Goal: Transaction & Acquisition: Purchase product/service

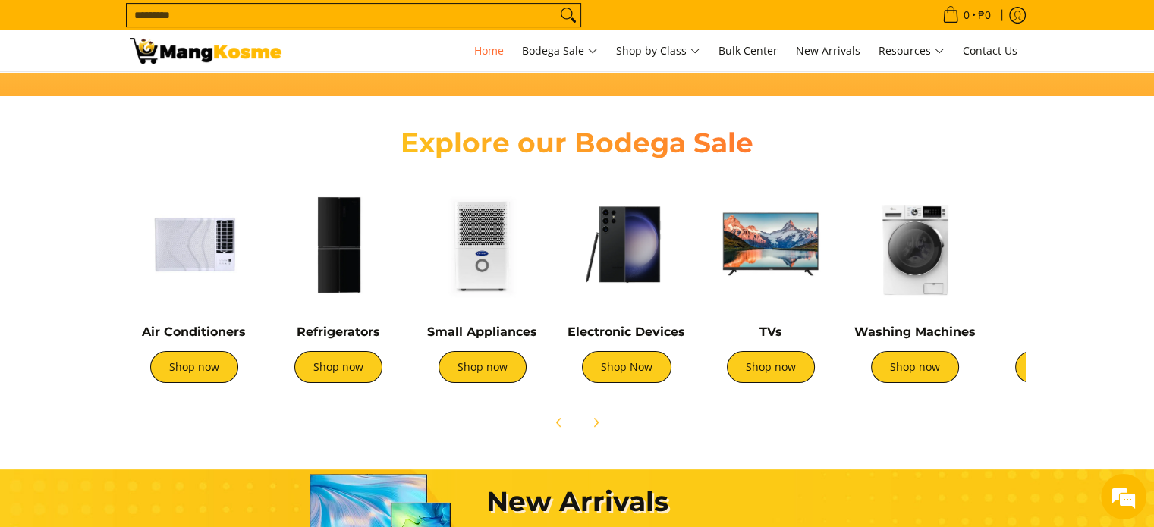
scroll to position [486, 0]
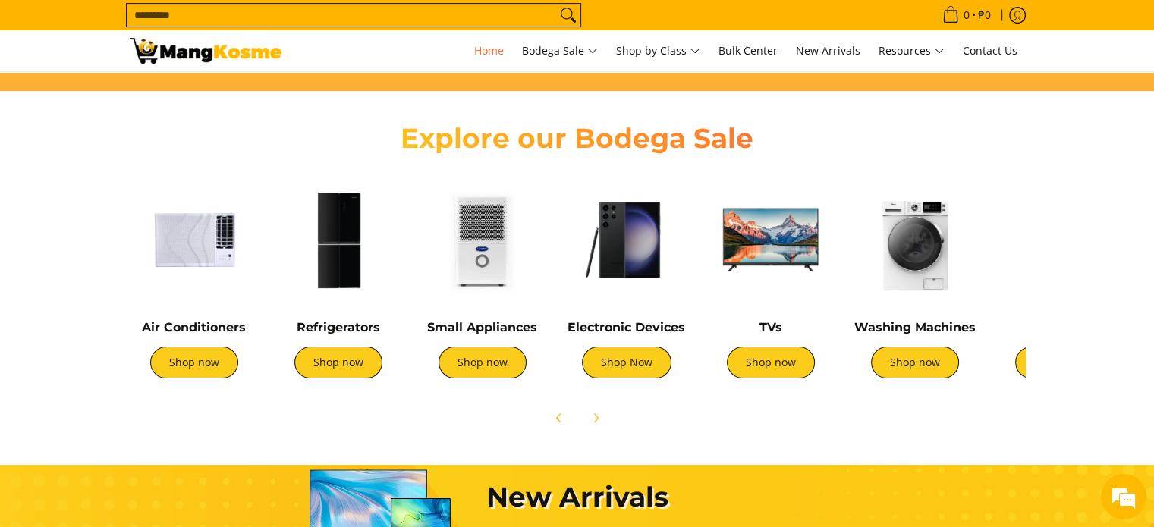
drag, startPoint x: 1164, startPoint y: 61, endPoint x: 1159, endPoint y: 121, distance: 60.2
click at [203, 359] on link "Shop now" at bounding box center [194, 363] width 88 height 32
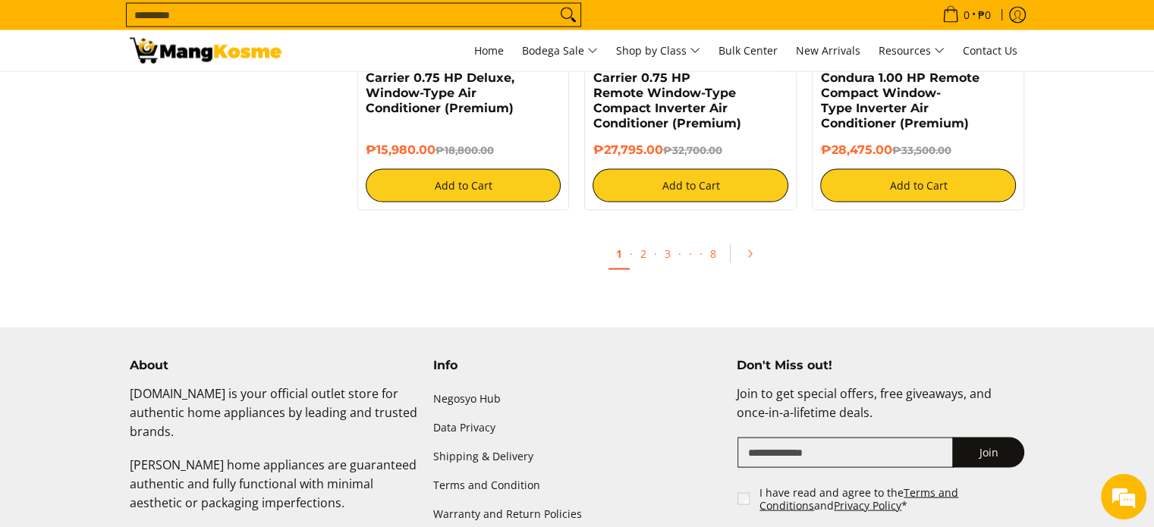
scroll to position [3039, 0]
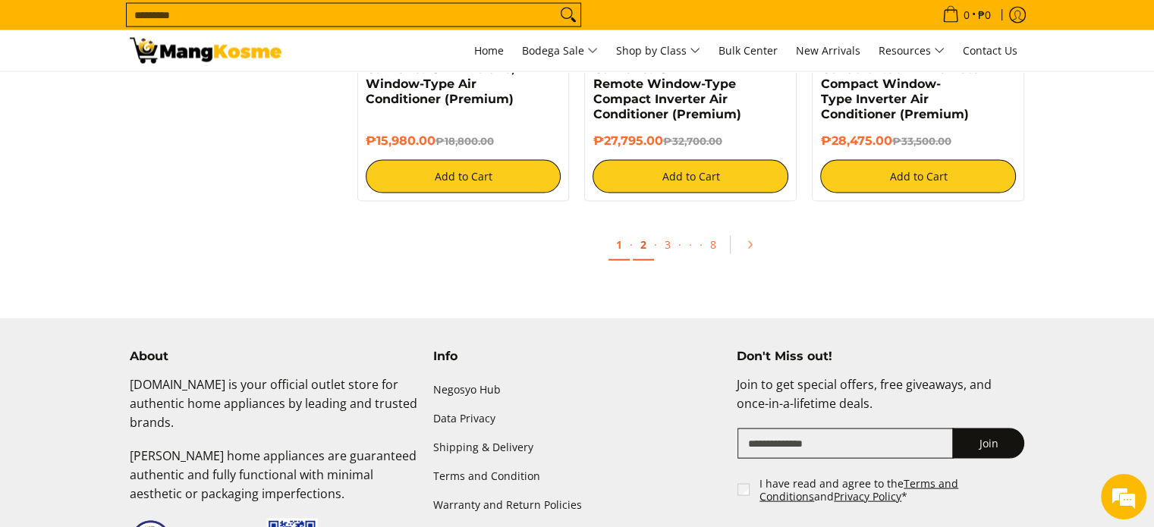
click at [642, 248] on link "2" at bounding box center [643, 245] width 21 height 31
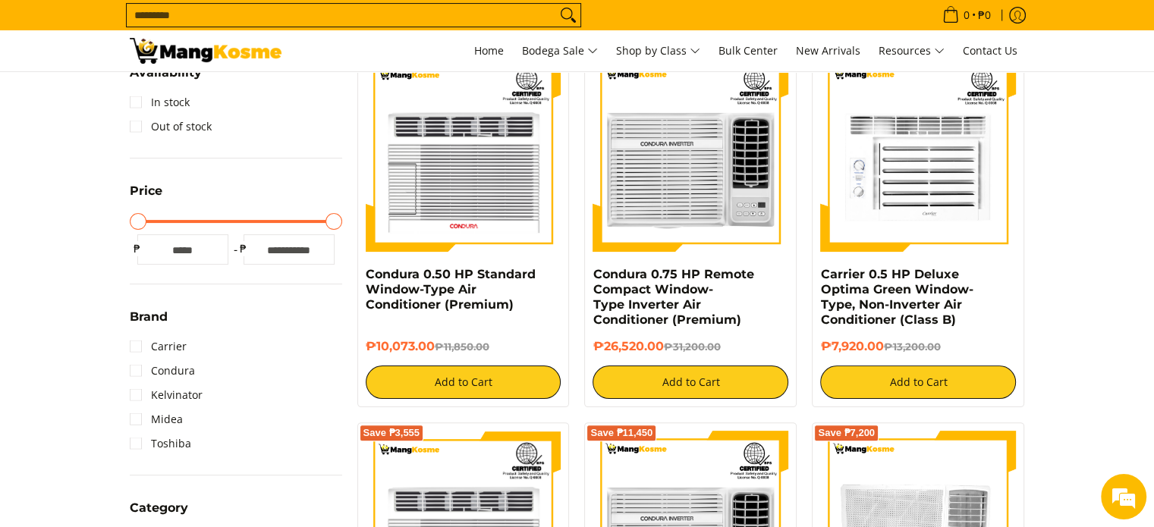
scroll to position [310, 0]
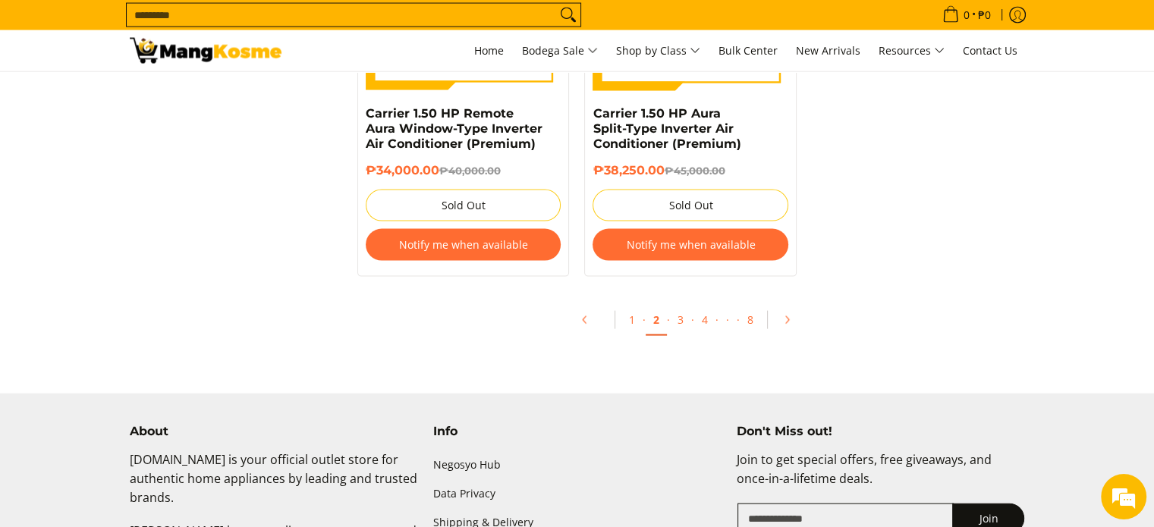
scroll to position [3166, 0]
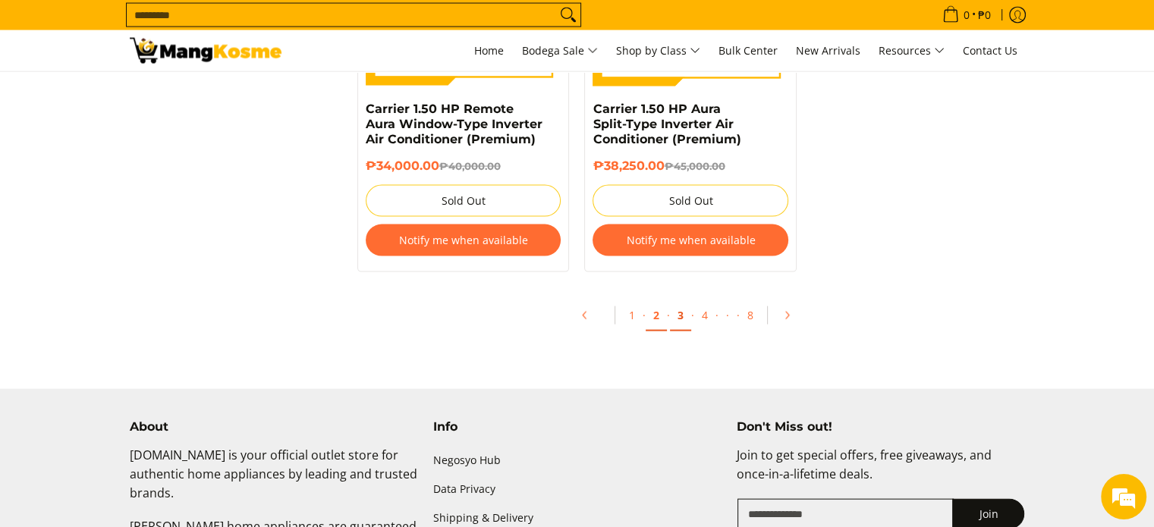
click at [678, 324] on link "3" at bounding box center [680, 315] width 21 height 31
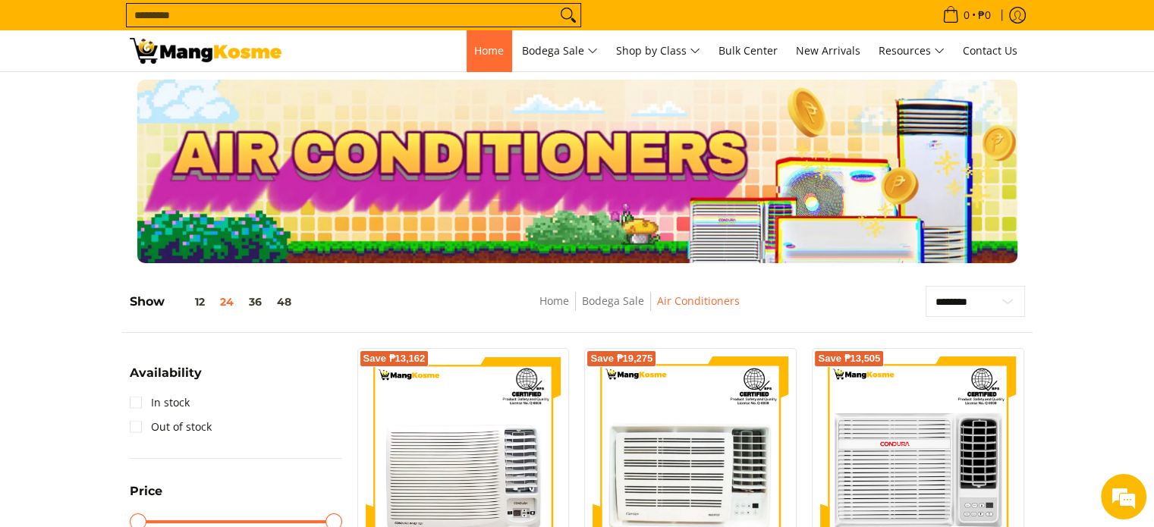
click at [476, 45] on span "Home" at bounding box center [489, 50] width 30 height 14
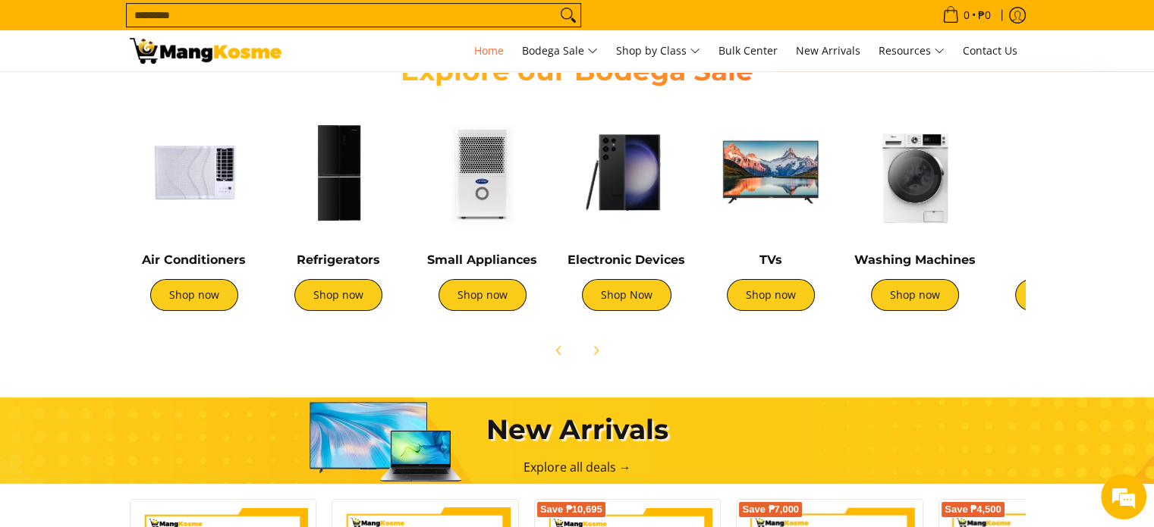
scroll to position [0, 603]
click at [183, 296] on link "Shop now" at bounding box center [194, 295] width 88 height 32
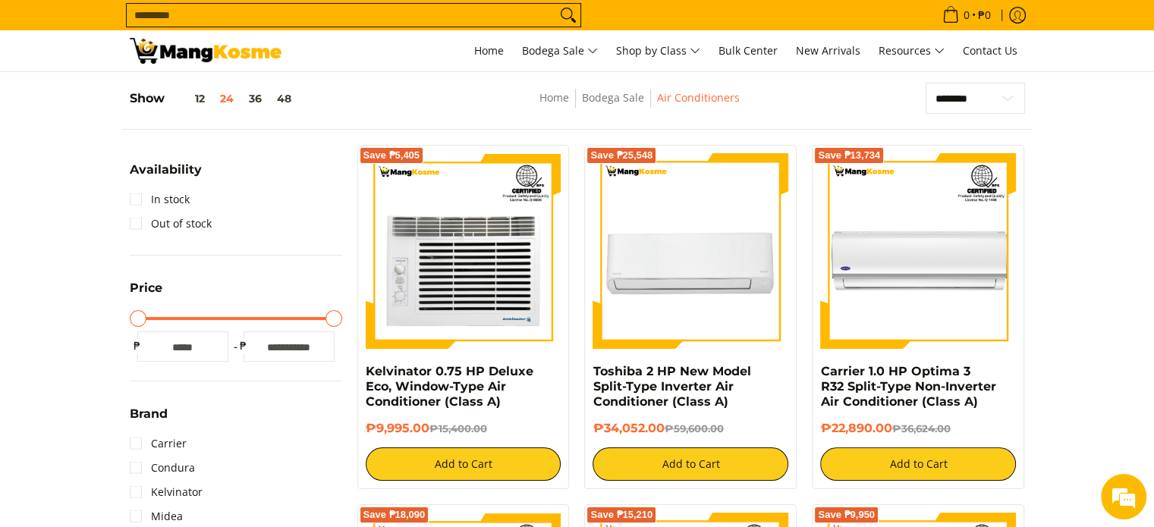
scroll to position [194, 0]
